Goal: Communication & Community: Answer question/provide support

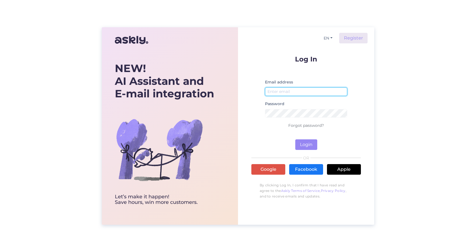
click at [296, 95] on input "email" at bounding box center [306, 91] width 82 height 9
type input "[EMAIL_ADDRESS][PERSON_NAME][DOMAIN_NAME]"
click at [306, 144] on button "Login" at bounding box center [306, 144] width 22 height 11
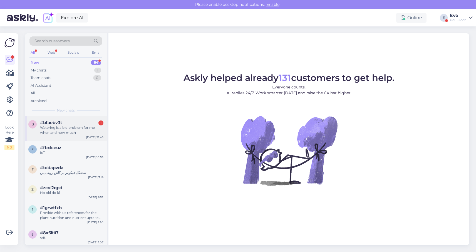
click at [60, 123] on span "#bfaebv3t" at bounding box center [51, 122] width 22 height 5
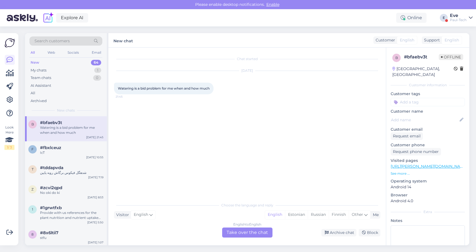
click at [240, 235] on div "English to English Take over the chat" at bounding box center [247, 232] width 50 height 10
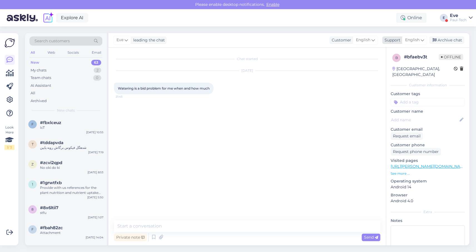
click at [424, 38] on icon at bounding box center [421, 40] width 3 height 6
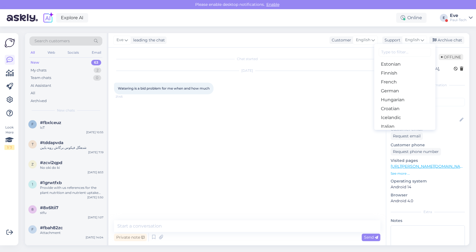
scroll to position [71, 0]
click at [397, 64] on link "Estonian" at bounding box center [404, 64] width 61 height 9
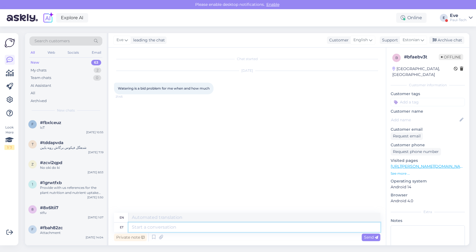
click at [187, 226] on textarea at bounding box center [254, 226] width 252 height 9
type textarea "Tere"
type textarea "Hello"
type textarea "Läbi"
type textarea "Through"
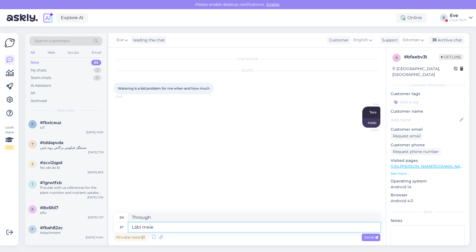
type textarea "Läbi meie"
type textarea "Through us"
click at [400, 171] on p "See more ..." at bounding box center [427, 173] width 74 height 5
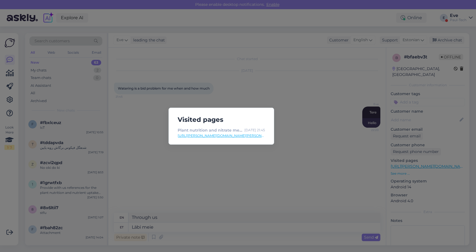
click at [244, 136] on link "[URL][PERSON_NAME][DOMAIN_NAME][PERSON_NAME]" at bounding box center [221, 135] width 87 height 5
click at [189, 186] on div "Visited pages Plant nutrition and nitrate measurement through electrical indica…" at bounding box center [238, 126] width 476 height 252
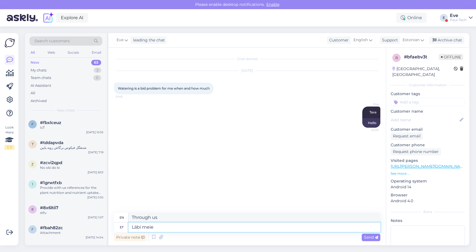
click at [185, 228] on textarea "Läbi meie" at bounding box center [254, 226] width 252 height 9
type textarea "Läbi meie süsteemi"
type textarea "Through our system"
type textarea "Läbi meie süsteemi saad"
type textarea "Through our system you can"
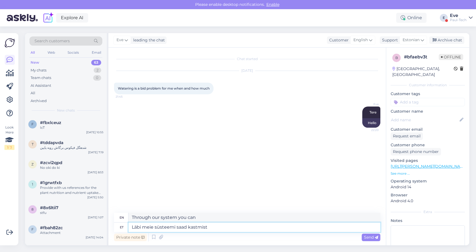
type textarea "Läbi meie süsteemi saad kastmist p"
type textarea "Through our system you can get watering"
type textarea "Läbi meie süsteemi saad kastmist paremini a"
type textarea "Through our system you can get better watering"
type textarea "Läbi meie süsteemi saad kastmist paremini ajastada"
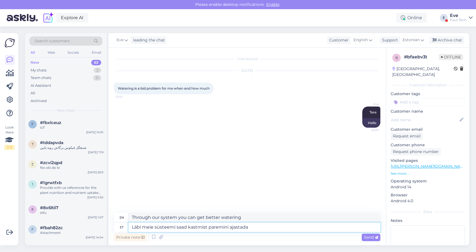
type textarea "Through our system you can better schedule watering"
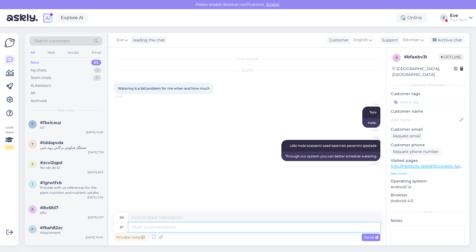
type textarea "a"
type textarea "saada m"
type textarea "to receive"
type textarea "[PERSON_NAME] oma"
type textarea "send to [GEOGRAPHIC_DATA]"
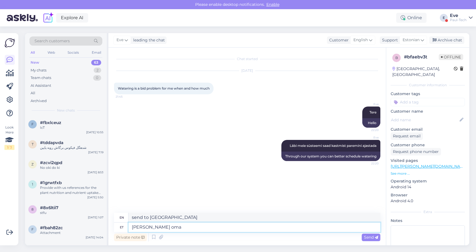
type textarea "[PERSON_NAME] oma m"
type textarea "send us yours"
type textarea "[PERSON_NAME] [PERSON_NAME]"
type textarea "send us your email"
type textarea "[PERSON_NAME] oma [PERSON_NAME] m"
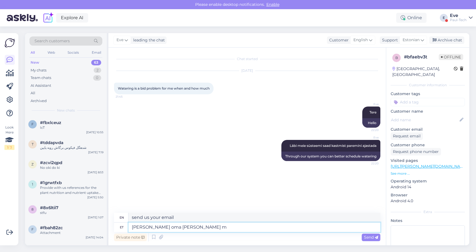
type textarea "send us your email and"
type textarea "[PERSON_NAME] [PERSON_NAME] [PERSON_NAME]"
type textarea "send us your email and we"
type textarea "[PERSON_NAME] [PERSON_NAME] [PERSON_NAME] esindaja in"
type textarea "send us your email and our representative"
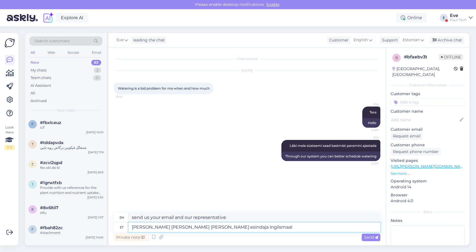
type textarea "[PERSON_NAME] [PERSON_NAME] [PERSON_NAME] esindaja inglismaal"
type textarea "send us your email and our representative in [GEOGRAPHIC_DATA]"
type textarea "[PERSON_NAME] [PERSON_NAME] [PERSON_NAME] esindaja inglismaal võtab te"
type textarea "send us your email and our representative in [GEOGRAPHIC_DATA] will take"
type textarea "[PERSON_NAME] [PERSON_NAME] [PERSON_NAME] esindaja inglismaal võtab teiega"
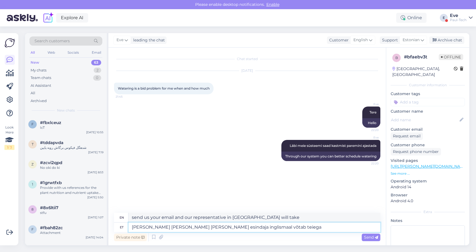
type textarea "send us your email and our representative in [GEOGRAPHIC_DATA] will contact you"
type textarea "[PERSON_NAME] [PERSON_NAME] [PERSON_NAME] esindaja inglismaal võtab teiega ühend"
type textarea "send us your email and our representative in [GEOGRAPHIC_DATA] will contact you…"
type textarea "[PERSON_NAME] [PERSON_NAME] [PERSON_NAME] esindaja inglismaal võtab teiega ühen…"
type textarea "Send us your email and our representative in [GEOGRAPHIC_DATA] will contact you."
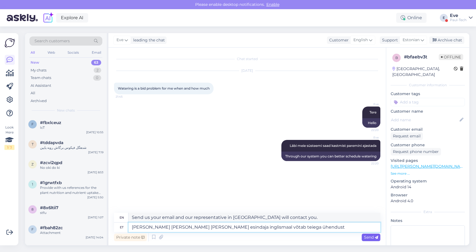
type textarea "[PERSON_NAME] [PERSON_NAME] [PERSON_NAME] esindaja inglismaal võtab teiega ühen…"
click at [370, 237] on span "Send" at bounding box center [371, 237] width 14 height 5
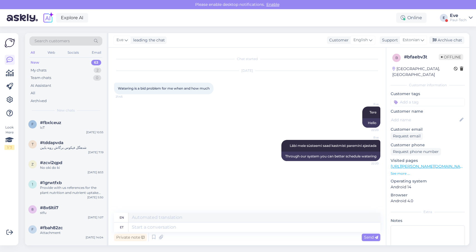
scroll to position [3, 0]
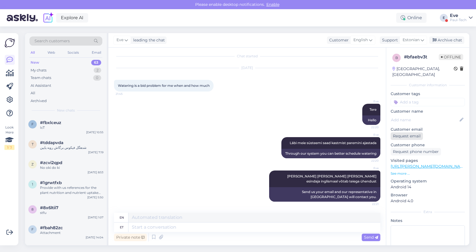
click at [399, 132] on div "Request email" at bounding box center [406, 136] width 32 height 8
